Goal: Transaction & Acquisition: Purchase product/service

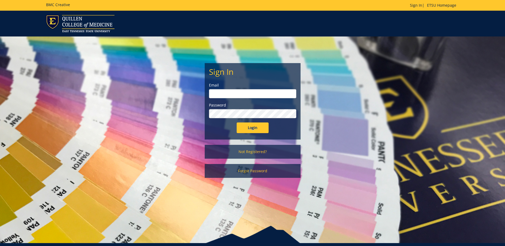
type input "kindlesn@etsu.edu"
click at [248, 128] on input "Login" at bounding box center [252, 127] width 32 height 11
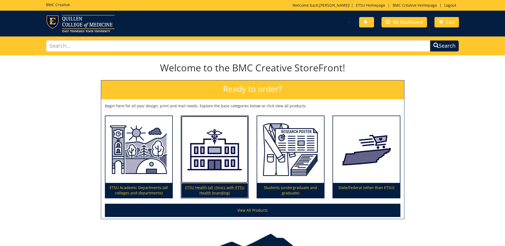
click at [205, 184] on p "ETSU Health (all clinics with ETSU Health branding)" at bounding box center [214, 190] width 67 height 15
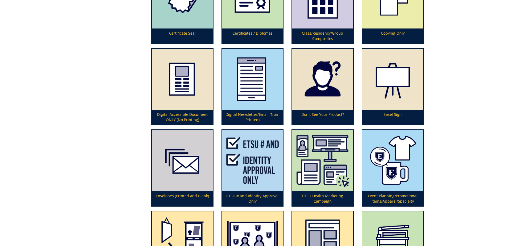
scroll to position [505, 0]
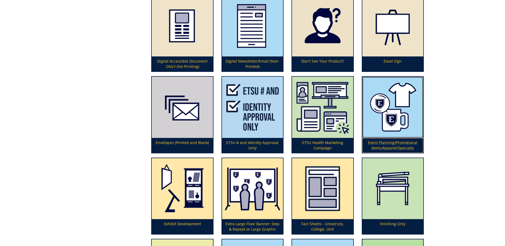
click at [380, 147] on p "Event Planning/Promotional Items/Apparel/Specialty" at bounding box center [392, 145] width 61 height 15
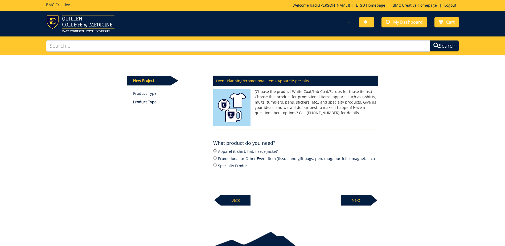
click at [213, 150] on input "Apparel (t-shirt, hat, fleece jacket)" at bounding box center [214, 150] width 3 height 3
radio input "true"
click at [353, 200] on p "Next" at bounding box center [356, 200] width 30 height 11
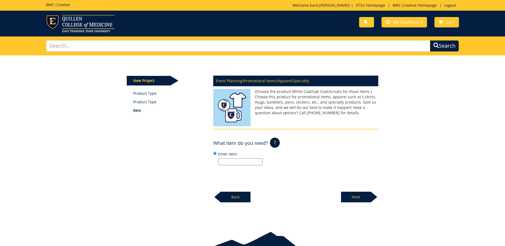
click at [226, 162] on input "Enter item:" at bounding box center [240, 161] width 44 height 7
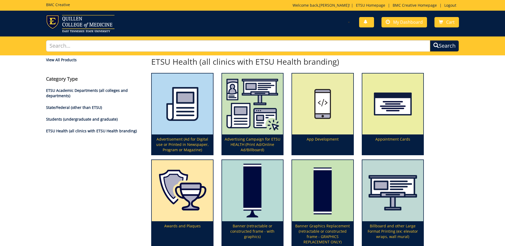
scroll to position [505, 0]
